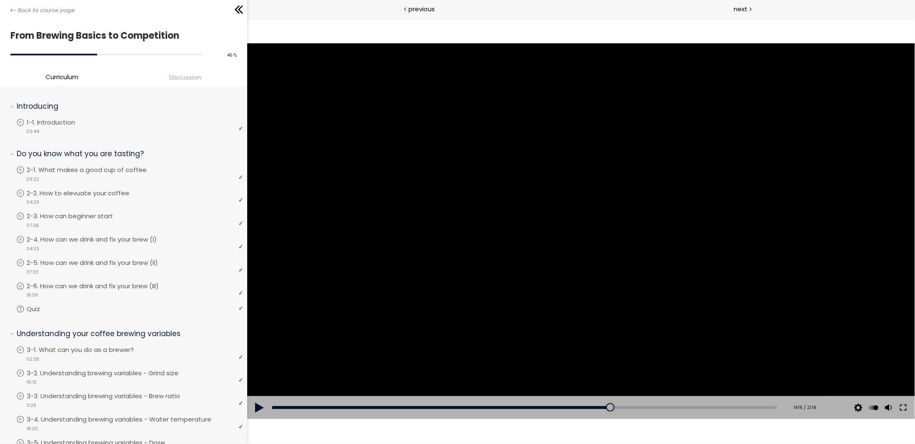
scroll to position [128, 0]
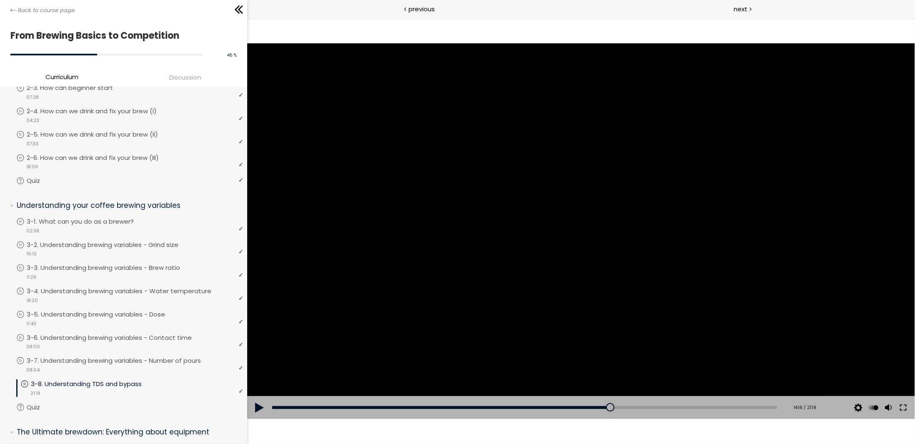
click at [565, 221] on div at bounding box center [581, 231] width 668 height 376
click at [665, 205] on div at bounding box center [581, 231] width 668 height 376
click at [472, 205] on div at bounding box center [581, 231] width 668 height 376
click at [738, 227] on div at bounding box center [581, 231] width 668 height 376
click at [737, 231] on div at bounding box center [581, 231] width 668 height 376
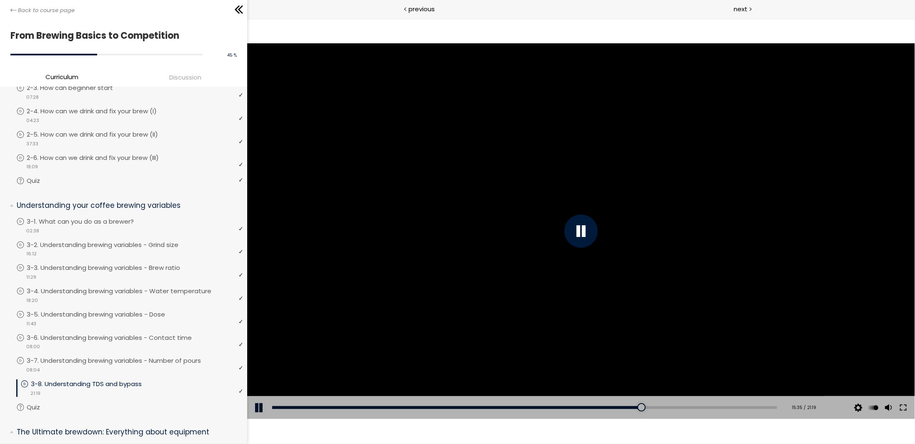
click at [738, 273] on div at bounding box center [581, 231] width 668 height 376
click at [563, 192] on div at bounding box center [581, 231] width 668 height 376
click at [576, 203] on div at bounding box center [581, 231] width 668 height 376
click at [610, 226] on div at bounding box center [581, 231] width 668 height 376
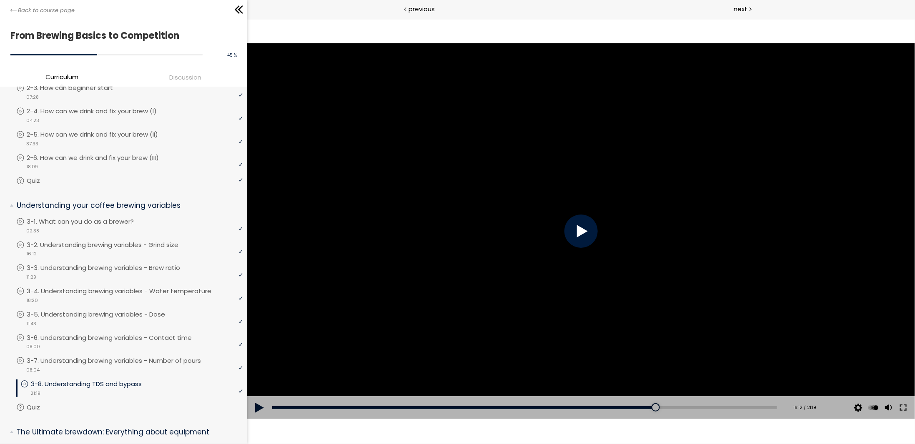
click at [678, 281] on div at bounding box center [581, 231] width 668 height 376
click at [507, 273] on div at bounding box center [581, 231] width 668 height 376
drag, startPoint x: 546, startPoint y: 261, endPoint x: 550, endPoint y: 246, distance: 16.1
click at [546, 259] on div at bounding box center [581, 231] width 668 height 376
click at [652, 407] on div "16:15" at bounding box center [524, 407] width 505 height 3
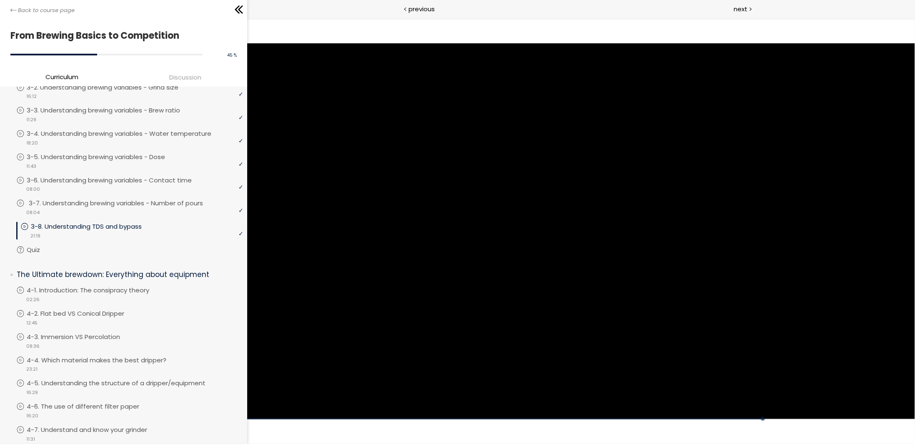
scroll to position [292, 0]
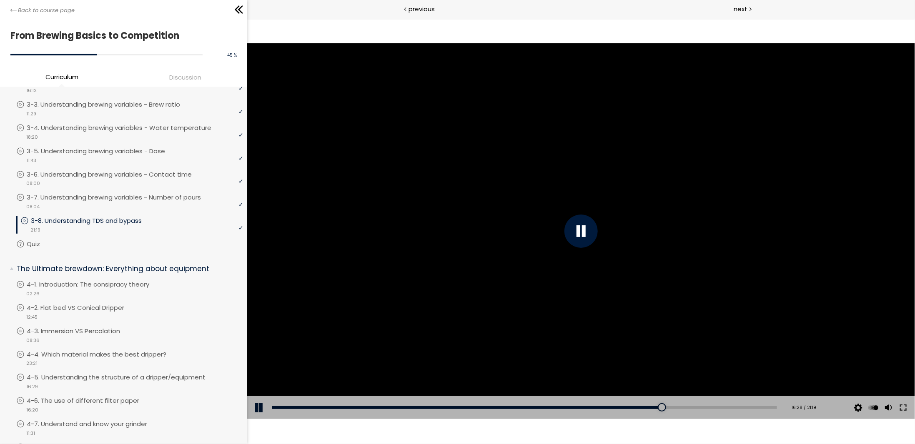
click at [558, 206] on div at bounding box center [581, 231] width 668 height 376
click at [570, 241] on div at bounding box center [580, 230] width 33 height 33
click at [570, 241] on div at bounding box center [581, 231] width 668 height 376
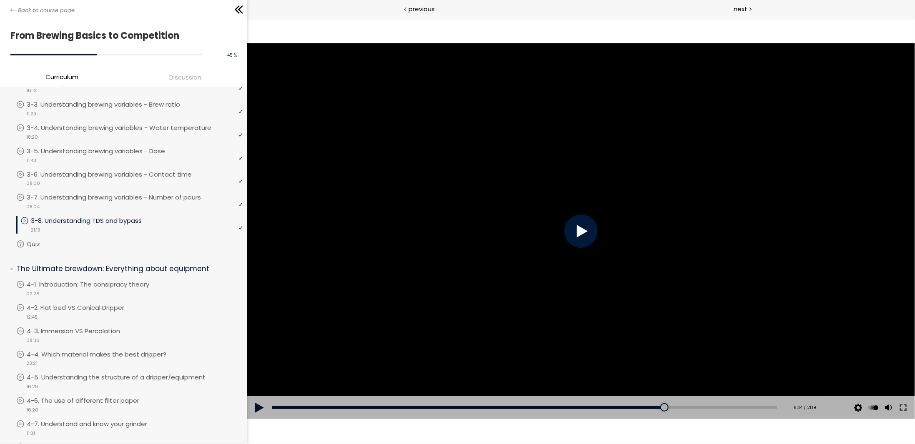
click at [570, 241] on div at bounding box center [580, 230] width 33 height 33
click at [589, 226] on div at bounding box center [580, 230] width 33 height 33
click at [589, 225] on div at bounding box center [580, 230] width 33 height 33
drag, startPoint x: 588, startPoint y: 225, endPoint x: 584, endPoint y: 221, distance: 5.6
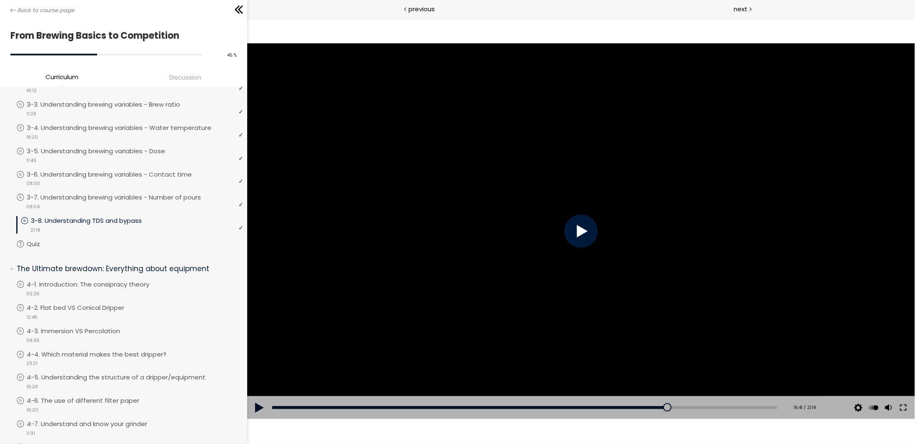
click at [588, 225] on div at bounding box center [580, 230] width 33 height 33
click at [653, 191] on div at bounding box center [581, 231] width 668 height 376
click at [648, 191] on div at bounding box center [581, 231] width 668 height 376
click at [595, 243] on div at bounding box center [581, 231] width 668 height 376
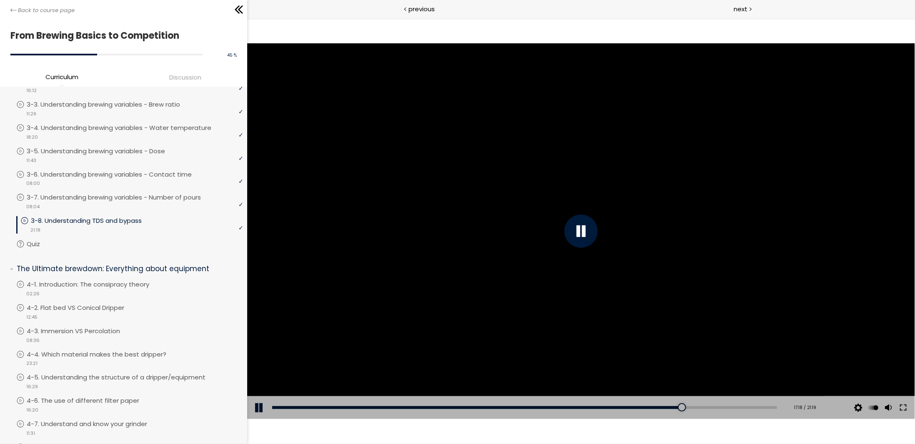
click at [595, 243] on div at bounding box center [581, 231] width 668 height 376
drag, startPoint x: 690, startPoint y: 228, endPoint x: 711, endPoint y: 213, distance: 26.2
click at [695, 222] on div at bounding box center [581, 231] width 668 height 376
drag, startPoint x: 711, startPoint y: 213, endPoint x: 723, endPoint y: 203, distance: 15.2
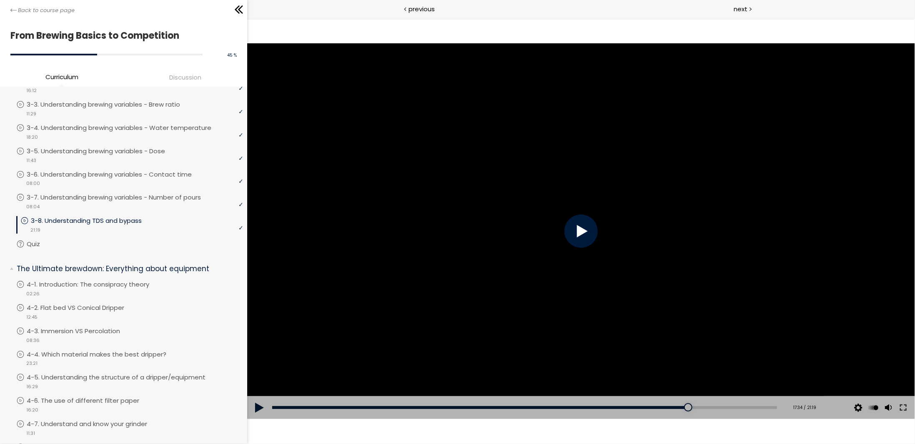
click at [715, 205] on div at bounding box center [581, 231] width 668 height 376
click at [734, 181] on div at bounding box center [581, 231] width 668 height 376
click at [718, 188] on div at bounding box center [581, 231] width 668 height 376
drag, startPoint x: 745, startPoint y: 212, endPoint x: 741, endPoint y: 204, distance: 8.6
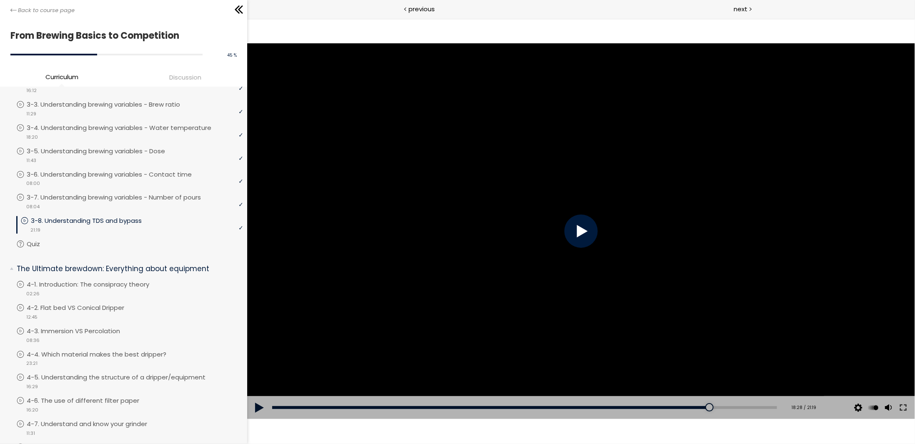
click at [743, 210] on div at bounding box center [581, 231] width 668 height 376
drag, startPoint x: 720, startPoint y: 210, endPoint x: 717, endPoint y: 203, distance: 8.0
click at [717, 203] on div at bounding box center [581, 231] width 668 height 376
drag, startPoint x: 713, startPoint y: 202, endPoint x: 715, endPoint y: 173, distance: 29.3
click at [709, 187] on div at bounding box center [581, 231] width 668 height 376
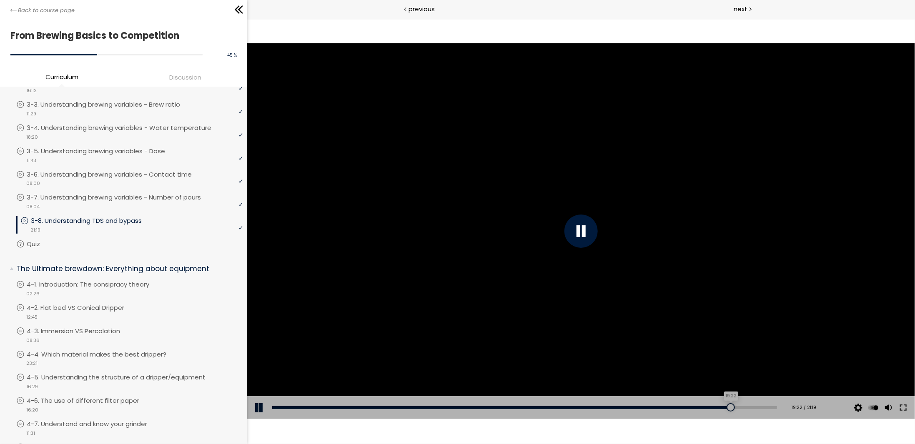
click at [725, 407] on div "19:22" at bounding box center [524, 407] width 505 height 3
click at [720, 257] on div at bounding box center [581, 231] width 668 height 376
click at [724, 251] on div at bounding box center [581, 231] width 668 height 376
drag, startPoint x: 743, startPoint y: 255, endPoint x: 733, endPoint y: 231, distance: 26.0
click at [733, 233] on div at bounding box center [581, 231] width 668 height 376
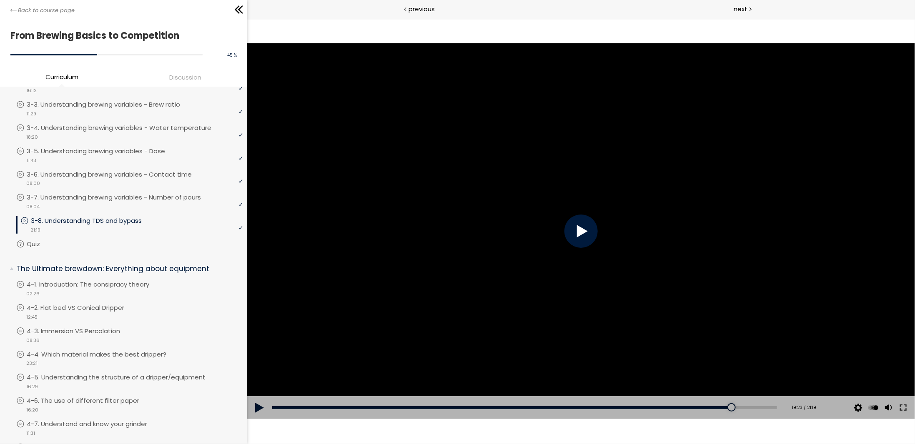
drag, startPoint x: 750, startPoint y: 230, endPoint x: 754, endPoint y: 233, distance: 5.3
click at [751, 230] on div at bounding box center [581, 231] width 668 height 376
click at [720, 408] on div "19:11" at bounding box center [524, 407] width 505 height 3
click at [719, 245] on div at bounding box center [581, 231] width 668 height 376
drag, startPoint x: 752, startPoint y: 253, endPoint x: 778, endPoint y: 253, distance: 26.3
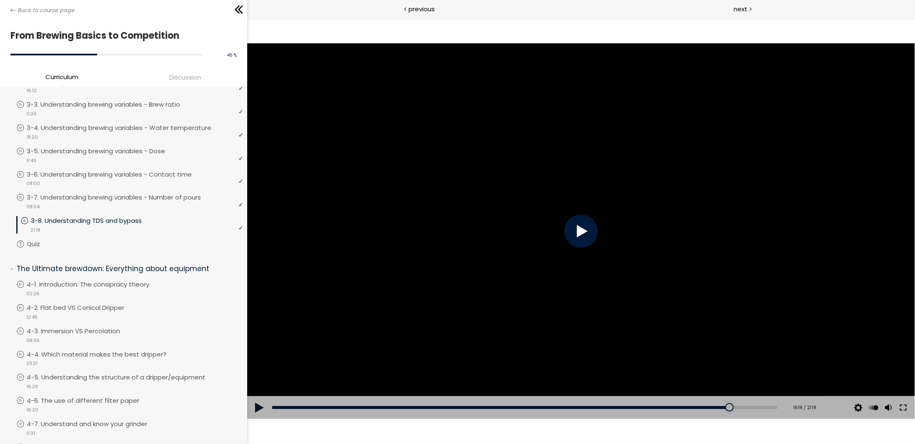
click at [758, 250] on div at bounding box center [581, 231] width 668 height 376
click at [708, 255] on div at bounding box center [581, 231] width 668 height 376
click at [727, 290] on div at bounding box center [581, 231] width 668 height 376
drag, startPoint x: 727, startPoint y: 290, endPoint x: 718, endPoint y: 288, distance: 8.6
click at [718, 288] on div at bounding box center [581, 231] width 668 height 376
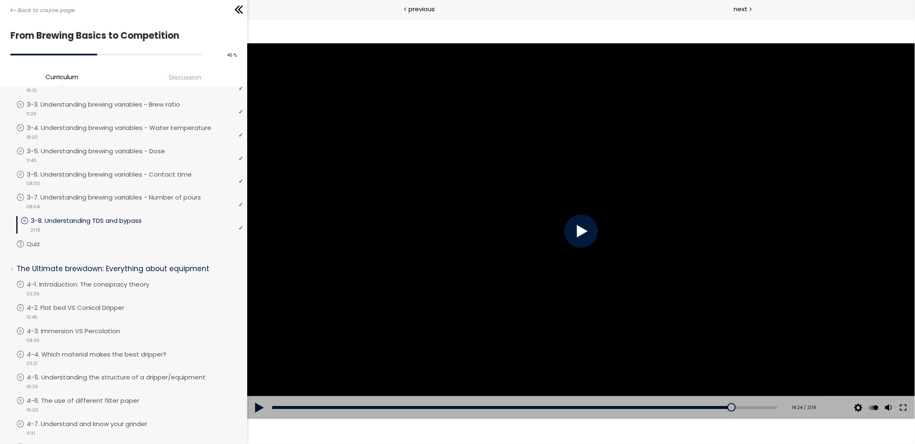
click at [740, 311] on div at bounding box center [581, 231] width 668 height 376
click at [668, 183] on div at bounding box center [581, 231] width 668 height 376
drag, startPoint x: 665, startPoint y: 182, endPoint x: 643, endPoint y: 181, distance: 22.1
click at [664, 182] on div at bounding box center [581, 231] width 668 height 376
drag, startPoint x: 610, startPoint y: 222, endPoint x: 605, endPoint y: 227, distance: 6.8
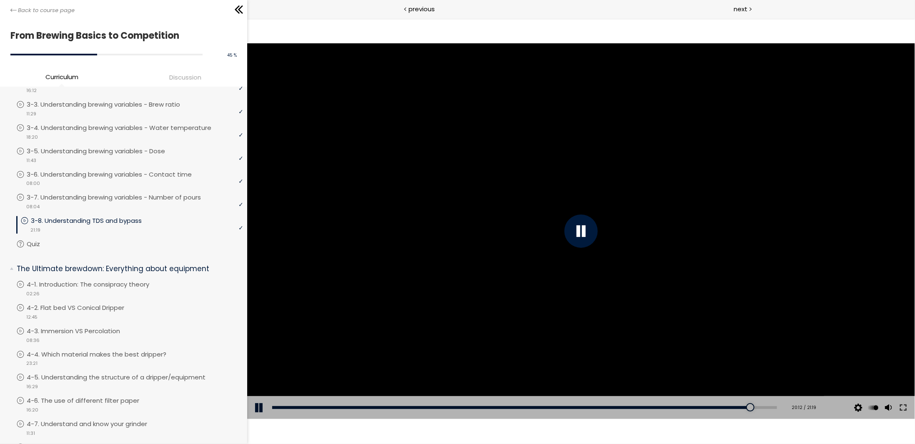
click at [607, 229] on div at bounding box center [581, 231] width 668 height 376
click at [605, 227] on div at bounding box center [581, 231] width 668 height 376
click at [830, 120] on div at bounding box center [581, 231] width 668 height 376
drag, startPoint x: 834, startPoint y: 108, endPoint x: 834, endPoint y: 98, distance: 10.8
click at [833, 104] on div at bounding box center [581, 231] width 668 height 376
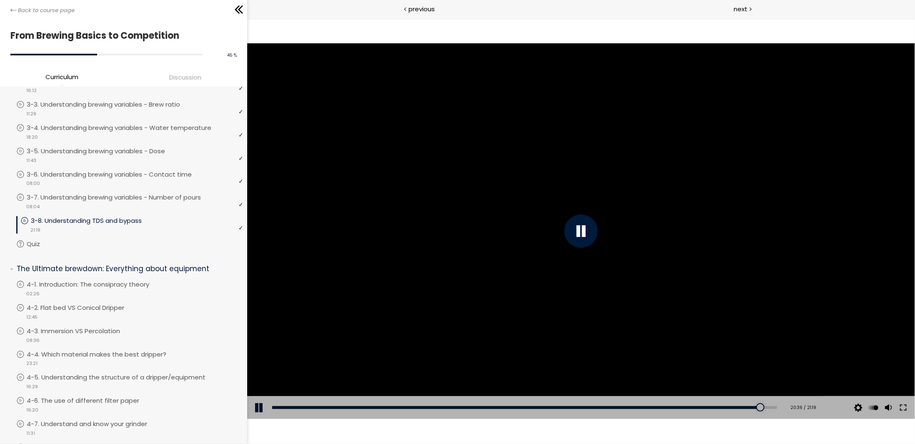
click at [579, 233] on div at bounding box center [580, 230] width 33 height 33
drag, startPoint x: 580, startPoint y: 231, endPoint x: 582, endPoint y: 227, distance: 4.5
click at [580, 230] on div at bounding box center [580, 230] width 33 height 33
click at [581, 228] on div at bounding box center [580, 230] width 33 height 33
click at [582, 228] on div at bounding box center [580, 230] width 33 height 33
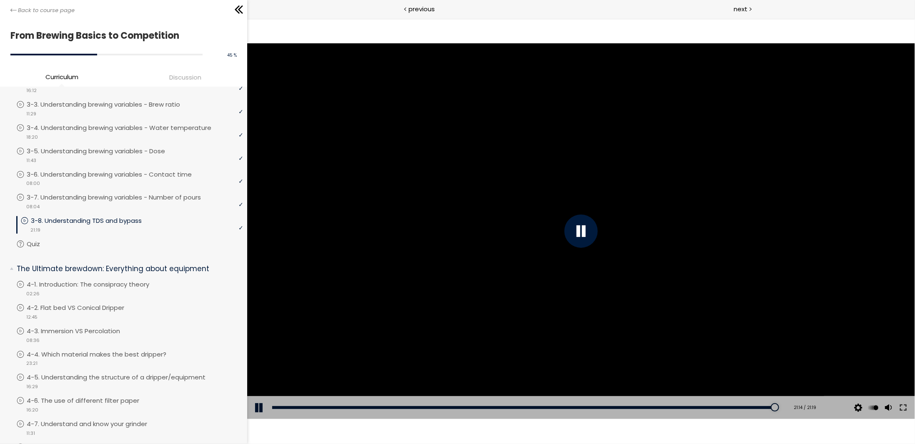
click at [621, 155] on div at bounding box center [581, 231] width 668 height 376
click at [49, 240] on p "Quiz" at bounding box center [44, 244] width 30 height 9
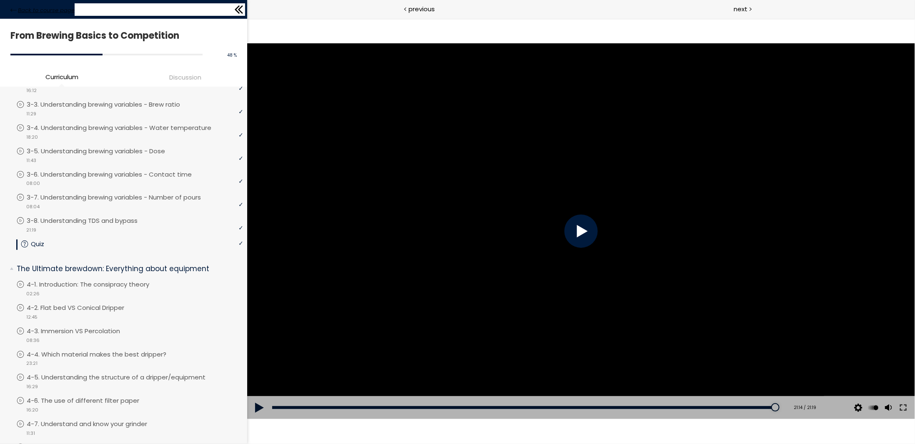
click at [27, 10] on span "Back to course page" at bounding box center [46, 10] width 57 height 8
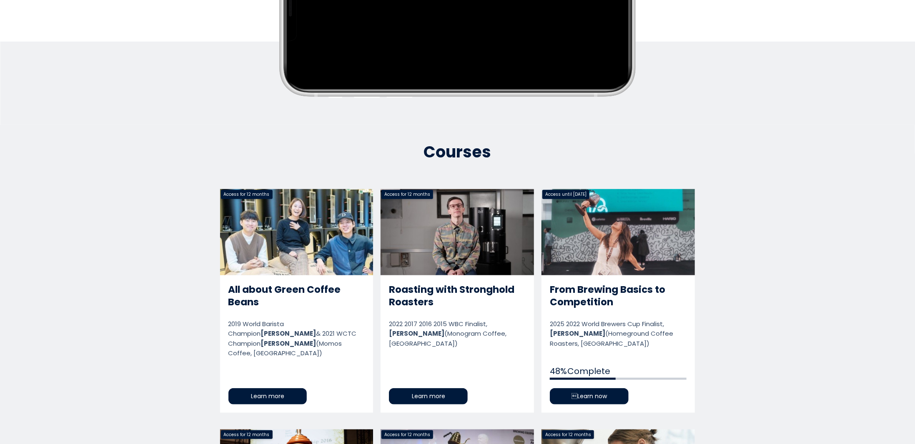
scroll to position [313, 0]
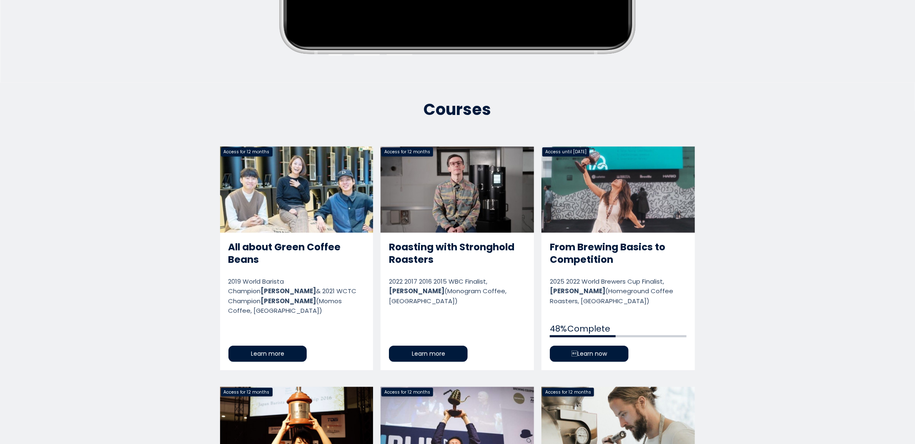
click at [624, 289] on link "From Brewing Basics to Competition" at bounding box center [618, 258] width 153 height 223
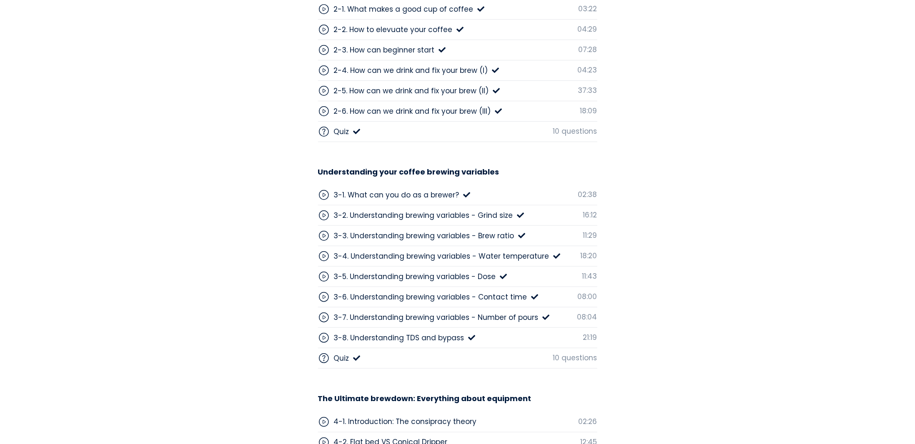
scroll to position [2241, 0]
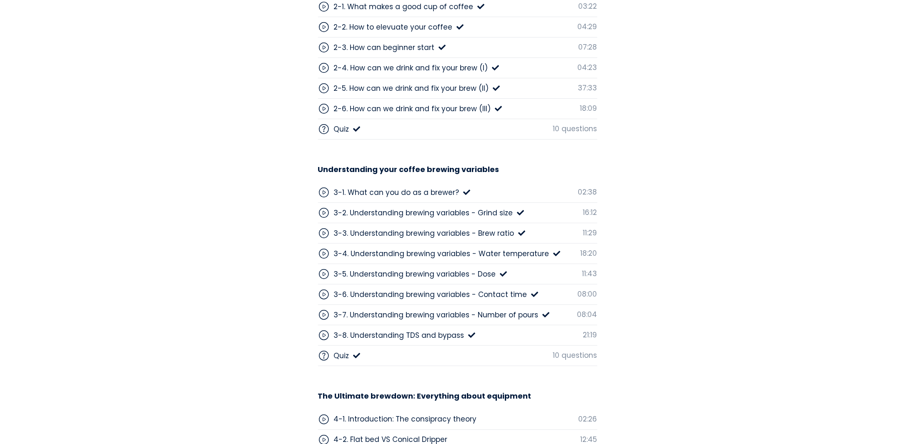
click at [498, 248] on div "3-4. Understanding brewing variables - Water temperature" at bounding box center [442, 253] width 216 height 11
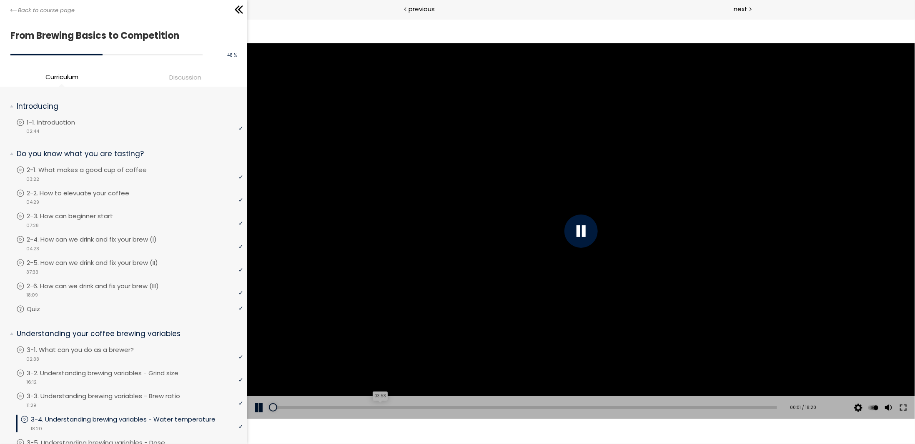
click at [376, 407] on div "03:53" at bounding box center [524, 407] width 505 height 3
click at [509, 398] on div "Add chapter 08:40" at bounding box center [524, 407] width 505 height 23
click at [507, 405] on div "Add chapter 08:40" at bounding box center [524, 407] width 505 height 23
click at [508, 407] on div "08:40" at bounding box center [524, 407] width 505 height 3
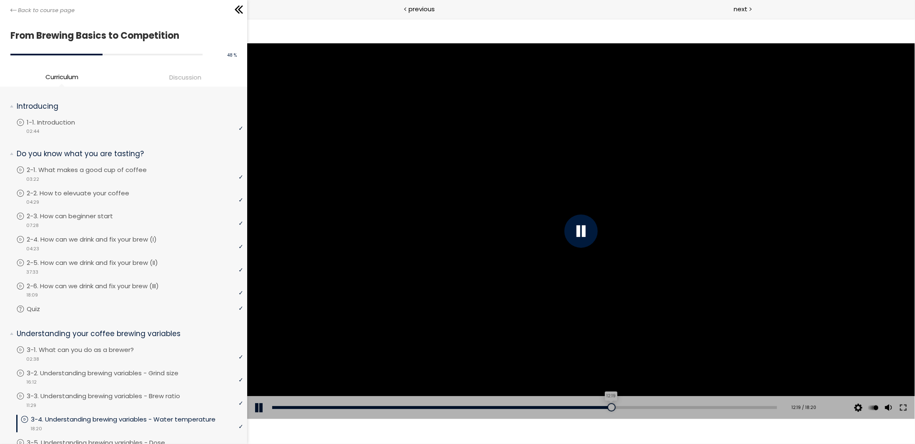
click at [607, 408] on div "12:19" at bounding box center [524, 407] width 505 height 3
click at [602, 407] on div "12:07" at bounding box center [524, 407] width 505 height 3
click at [613, 405] on div "Add chapter 12:29" at bounding box center [524, 407] width 505 height 23
click at [664, 405] on div "Add chapter 14:26" at bounding box center [524, 407] width 505 height 23
click at [663, 407] on div "14:24" at bounding box center [524, 407] width 505 height 3
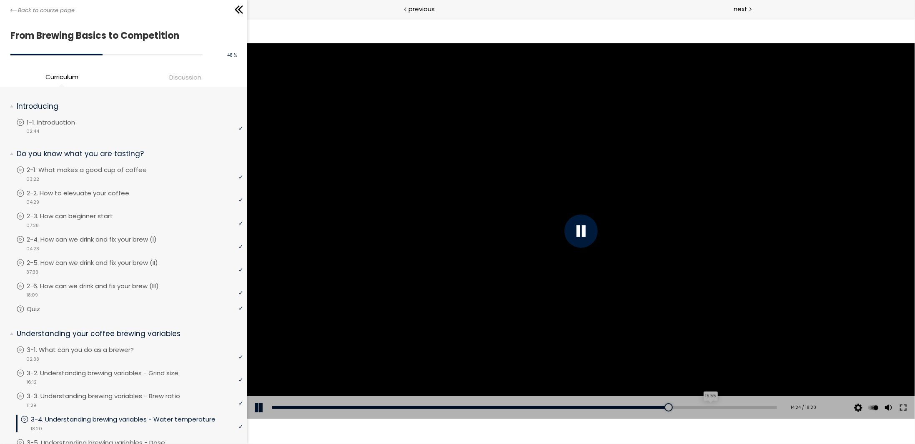
click at [704, 405] on div "Add chapter 15:55" at bounding box center [524, 407] width 505 height 23
click at [700, 406] on div "15:45" at bounding box center [524, 407] width 505 height 3
click at [693, 406] on div "15:29" at bounding box center [524, 407] width 505 height 3
click at [681, 408] on div "15:02" at bounding box center [524, 407] width 505 height 3
click at [673, 405] on div "Add chapter 14:47" at bounding box center [524, 407] width 505 height 23
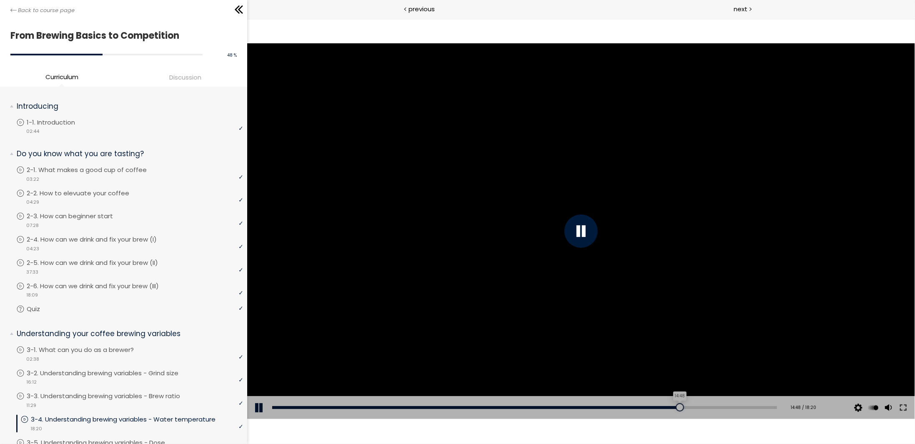
click at [675, 407] on div "14:48" at bounding box center [524, 407] width 505 height 3
click at [670, 408] on div "14:39" at bounding box center [524, 407] width 505 height 3
click at [672, 408] on div at bounding box center [676, 407] width 8 height 8
click at [662, 408] on div "14:20" at bounding box center [524, 407] width 505 height 3
click at [653, 409] on div "Add chapter 14:10" at bounding box center [524, 407] width 505 height 23
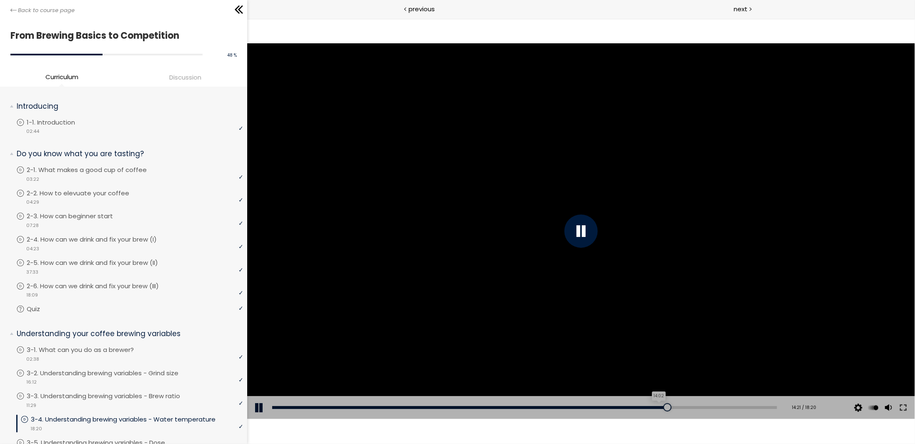
click at [654, 407] on div "14:02" at bounding box center [524, 407] width 505 height 3
click at [648, 407] on div "13:50" at bounding box center [524, 407] width 505 height 3
click at [643, 408] on div "13:39" at bounding box center [524, 407] width 505 height 3
drag, startPoint x: 642, startPoint y: 213, endPoint x: 656, endPoint y: 209, distance: 14.8
click at [644, 208] on div at bounding box center [581, 231] width 668 height 376
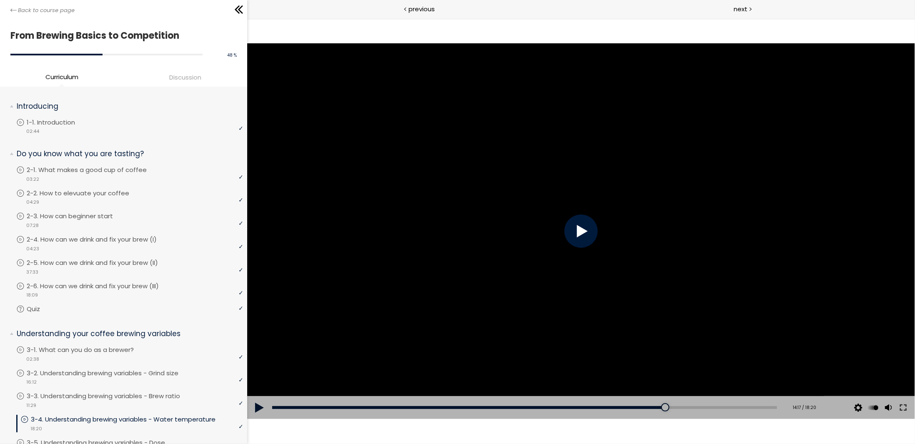
click at [669, 211] on div at bounding box center [581, 231] width 668 height 376
click at [689, 219] on div at bounding box center [581, 231] width 668 height 376
click at [706, 262] on div at bounding box center [581, 231] width 668 height 376
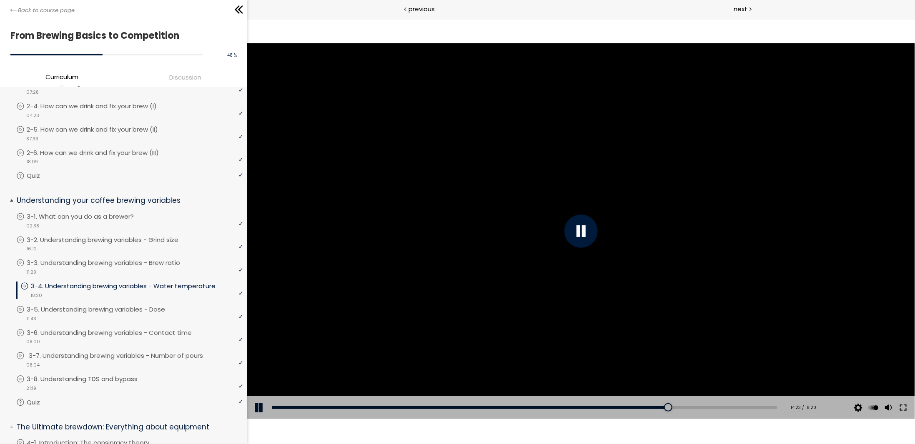
scroll to position [250, 0]
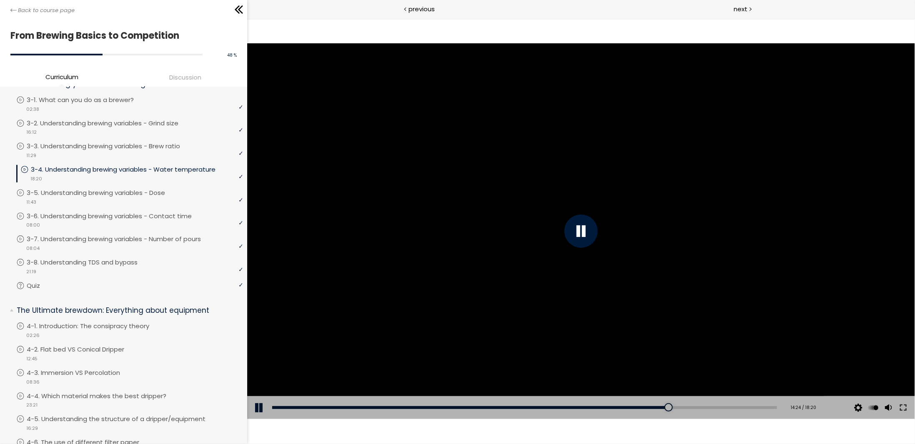
click at [390, 204] on div at bounding box center [581, 231] width 668 height 376
drag, startPoint x: 457, startPoint y: 243, endPoint x: 458, endPoint y: 238, distance: 5.9
click at [457, 243] on div at bounding box center [581, 231] width 668 height 376
drag, startPoint x: 747, startPoint y: 212, endPoint x: 756, endPoint y: 203, distance: 12.7
click at [755, 203] on div at bounding box center [581, 231] width 668 height 376
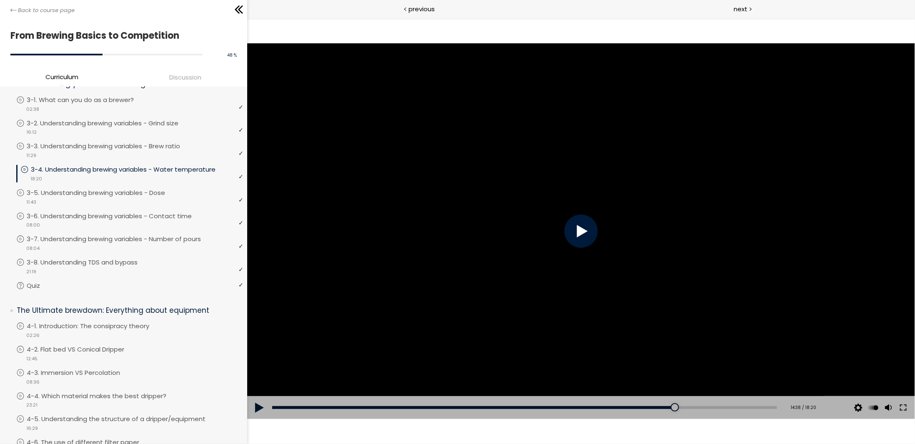
click at [756, 202] on div at bounding box center [581, 231] width 668 height 376
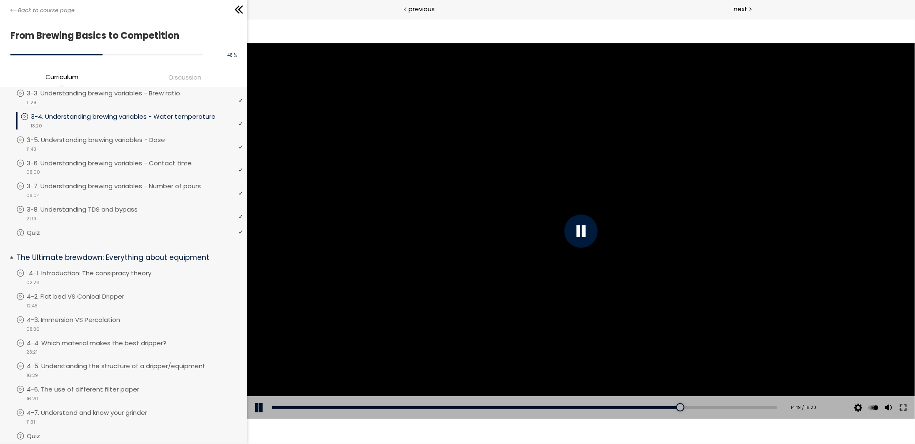
scroll to position [334, 0]
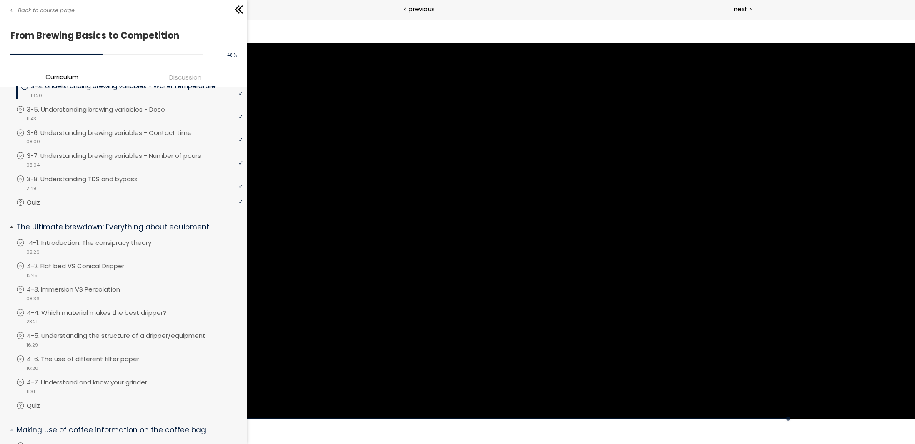
click at [146, 238] on p "4-1. Introduction: The consipracy theory" at bounding box center [98, 242] width 139 height 9
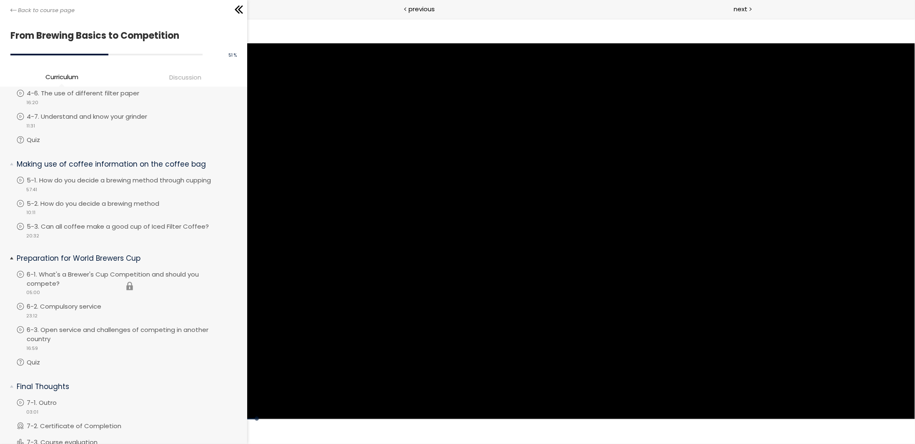
scroll to position [629, 0]
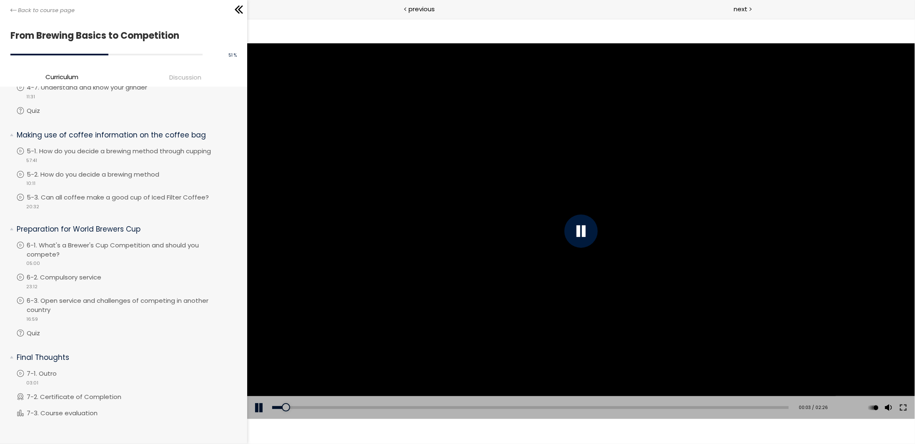
drag, startPoint x: 535, startPoint y: 228, endPoint x: 527, endPoint y: 231, distance: 8.8
click at [527, 231] on div at bounding box center [581, 231] width 668 height 376
click at [530, 235] on div at bounding box center [581, 231] width 668 height 376
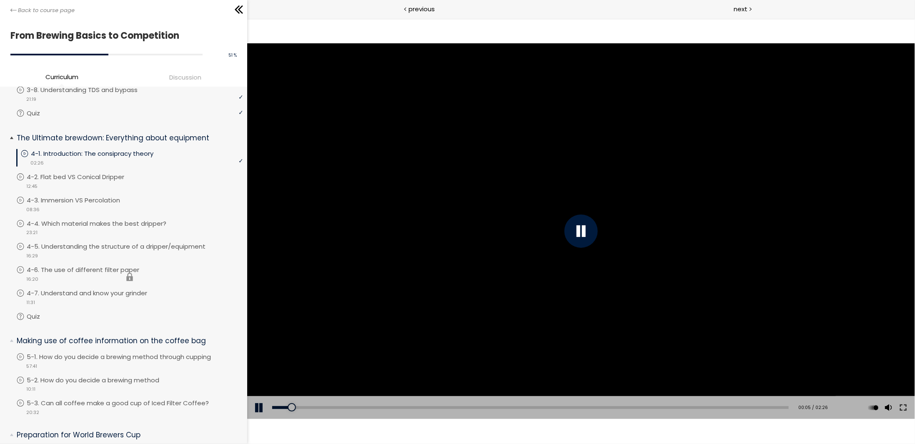
scroll to position [420, 0]
drag, startPoint x: 594, startPoint y: 196, endPoint x: 589, endPoint y: 196, distance: 5.0
click at [591, 196] on div at bounding box center [581, 231] width 668 height 376
